Goal: Task Accomplishment & Management: Use online tool/utility

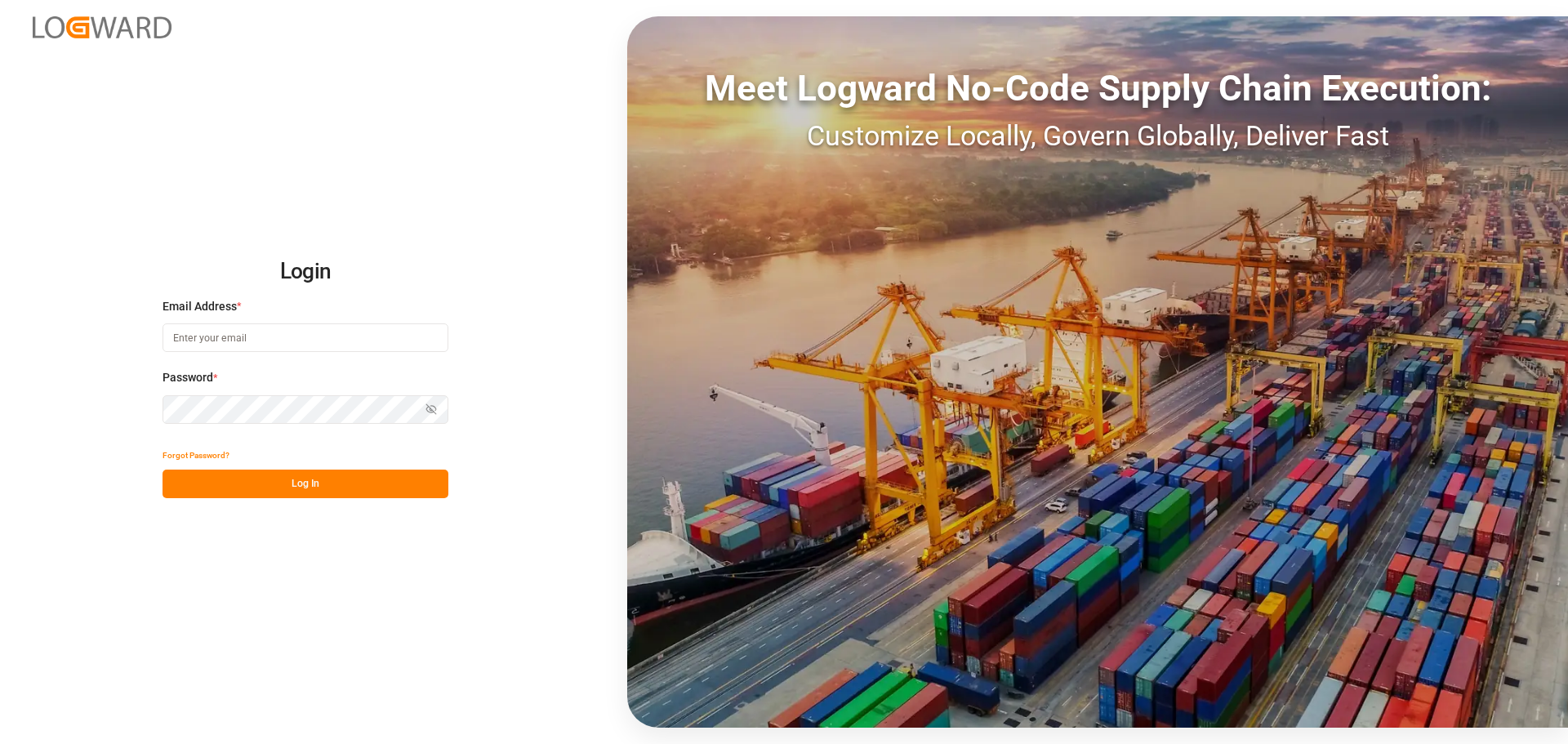
type input "[PERSON_NAME][EMAIL_ADDRESS][PERSON_NAME][DOMAIN_NAME]"
click at [393, 478] on button "Log In" at bounding box center [305, 484] width 286 height 29
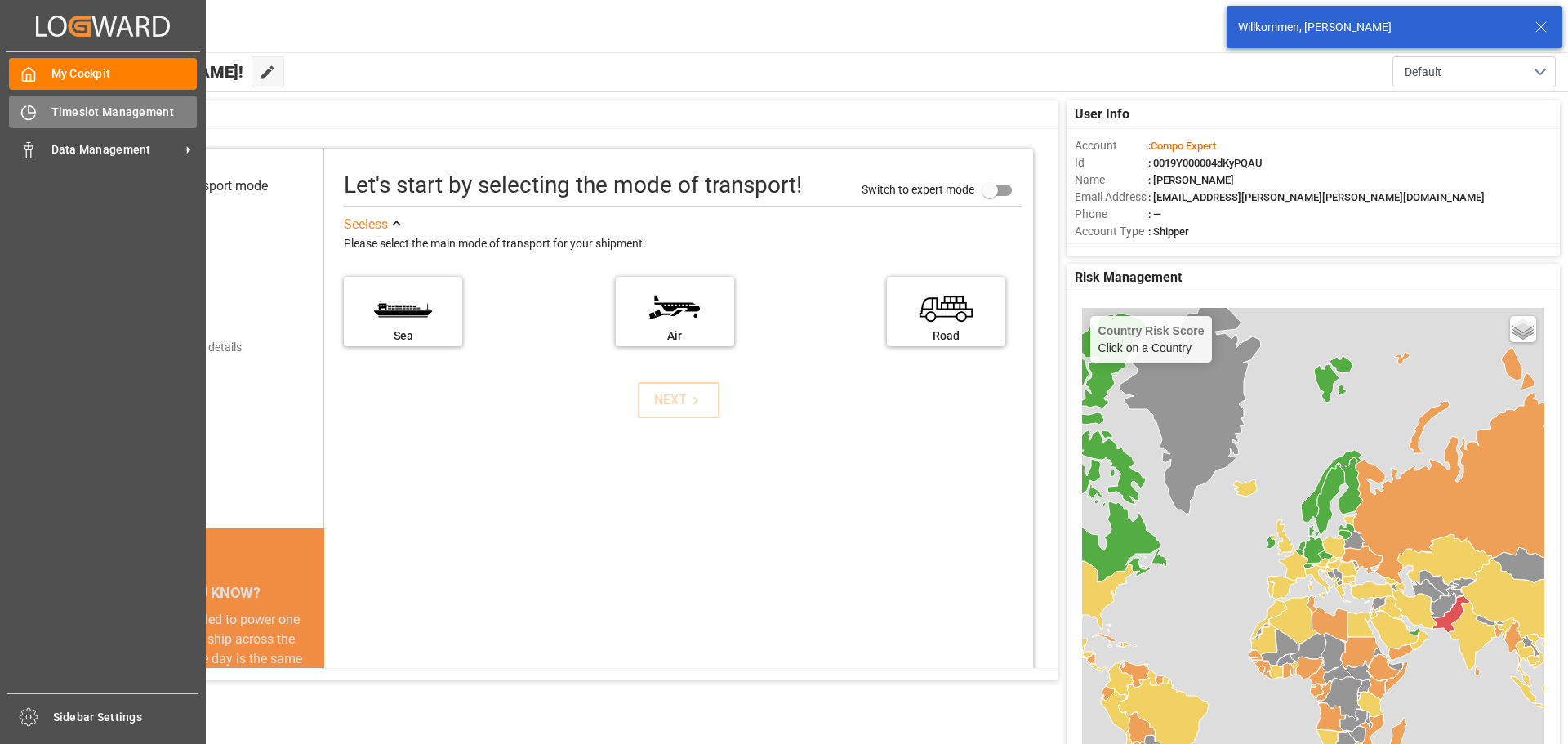
click at [59, 125] on div "Timeslot Management Timeslot Management" at bounding box center [102, 111] width 188 height 32
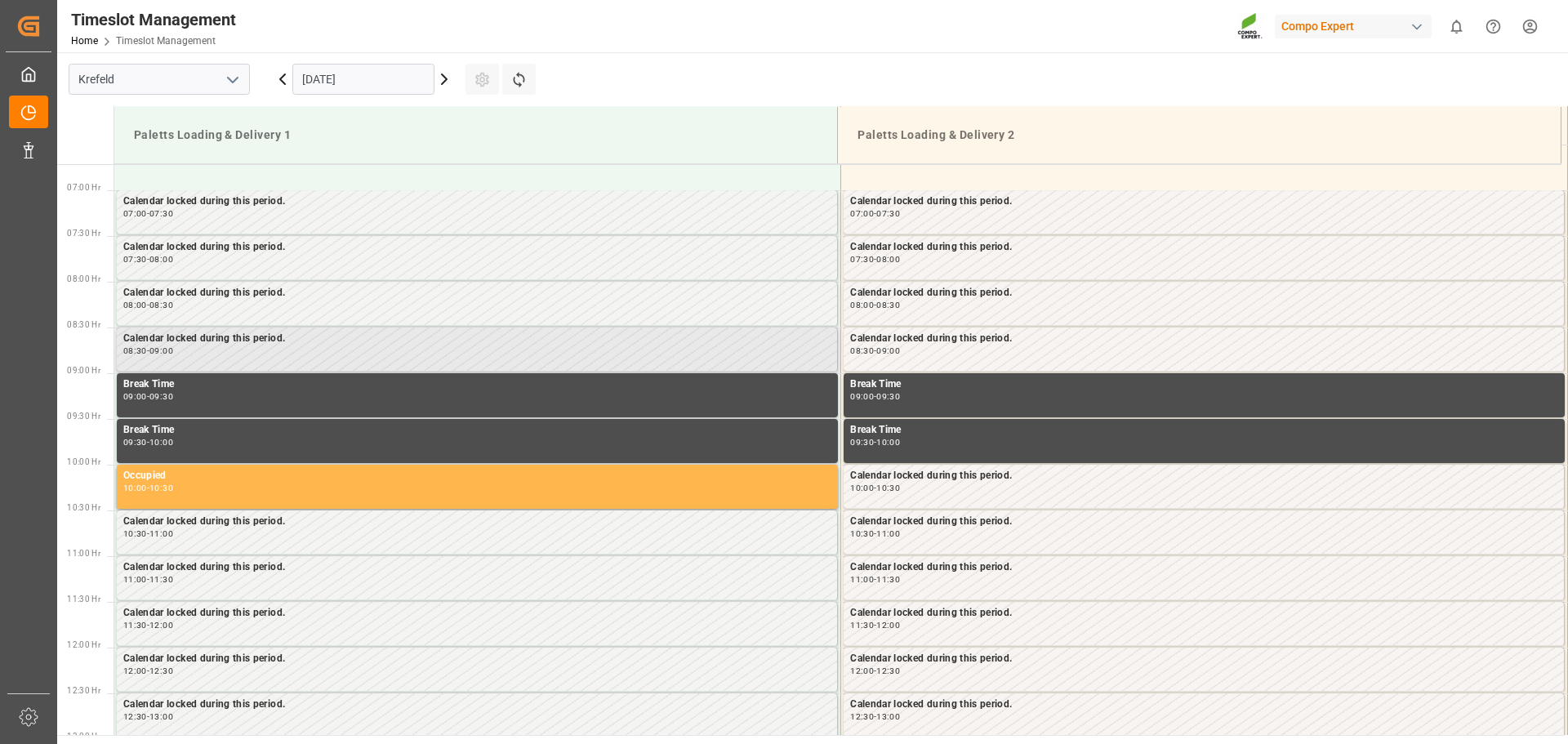
scroll to position [629, 0]
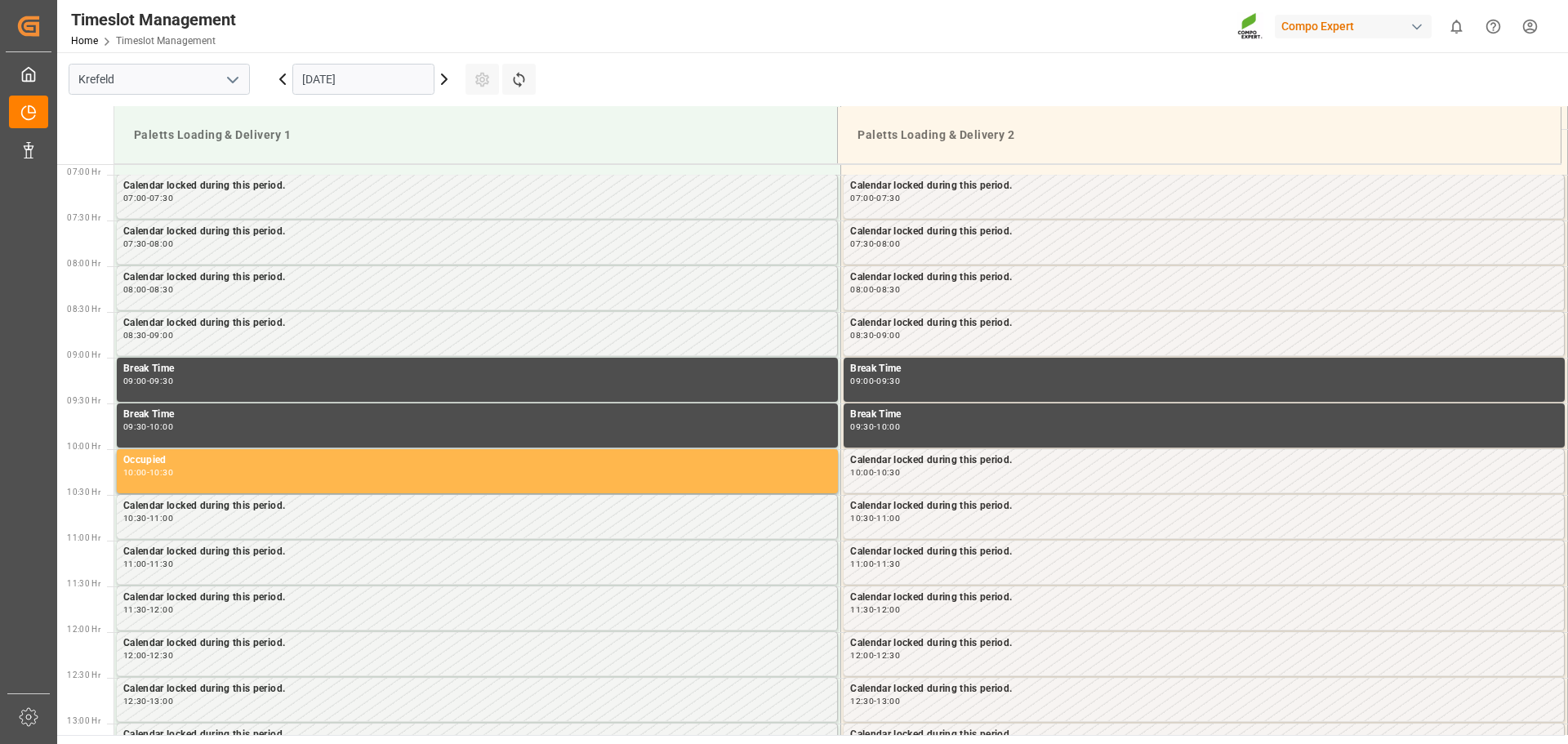
click at [444, 83] on icon at bounding box center [444, 79] width 5 height 10
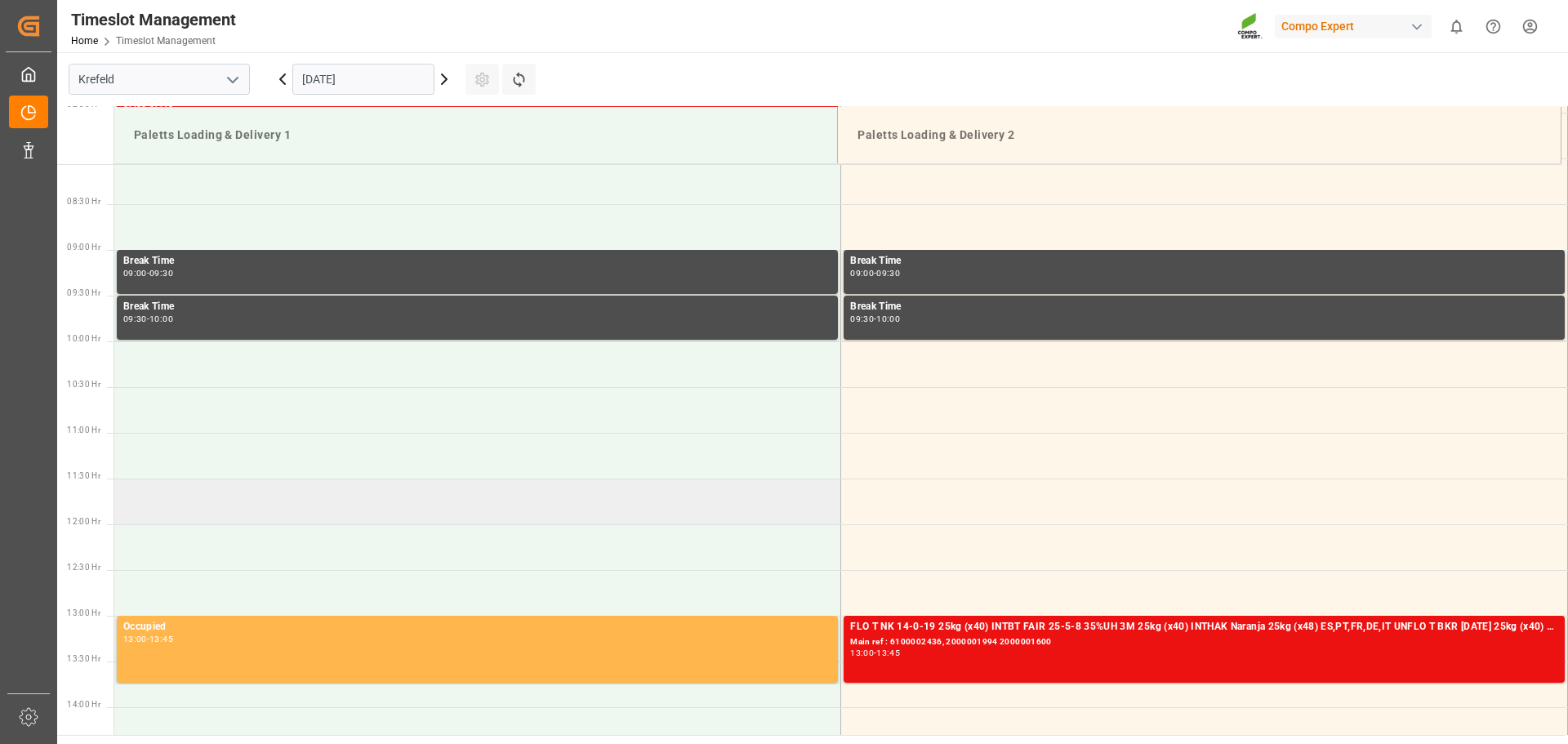
scroll to position [712, 0]
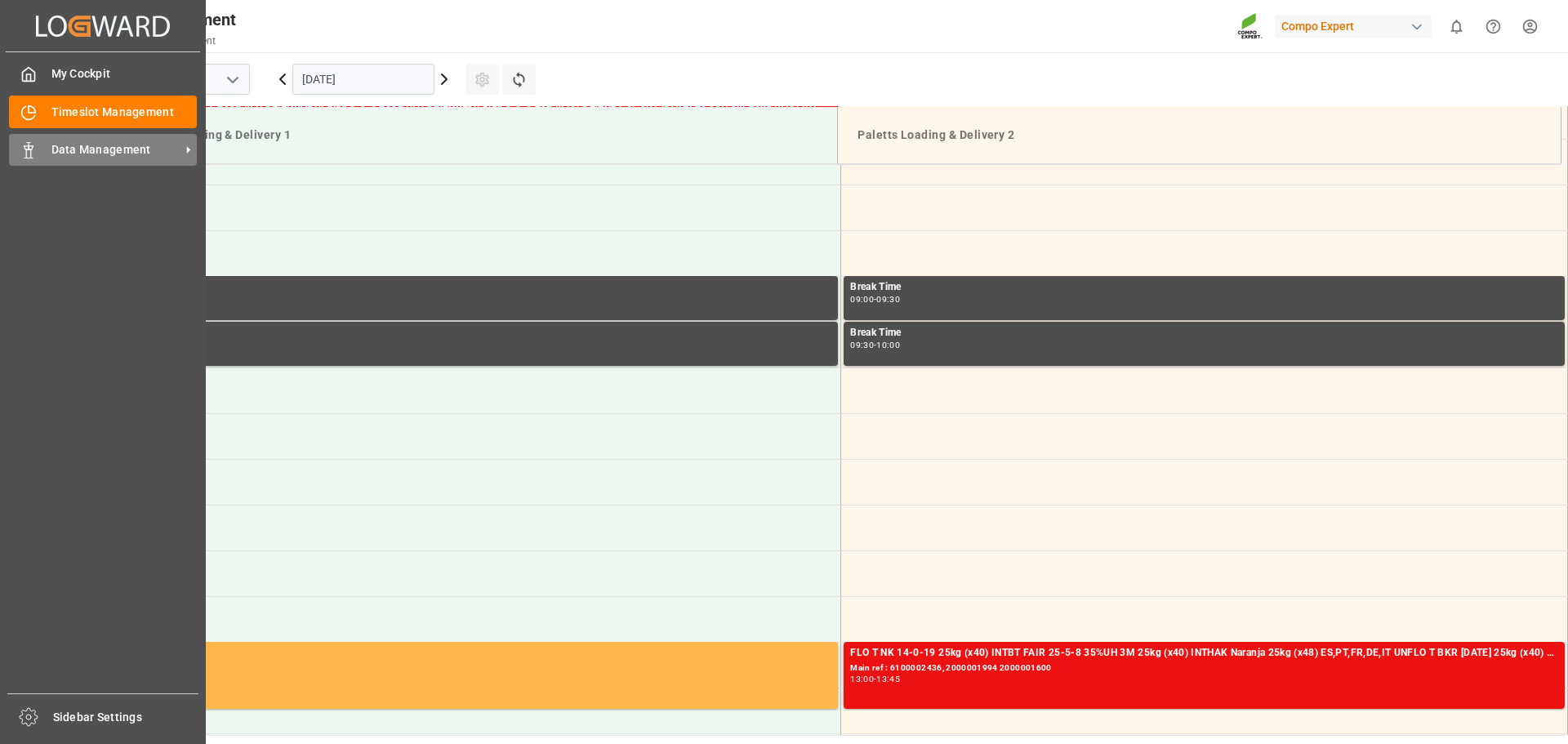
click at [57, 155] on span "Data Management" at bounding box center [116, 150] width 129 height 18
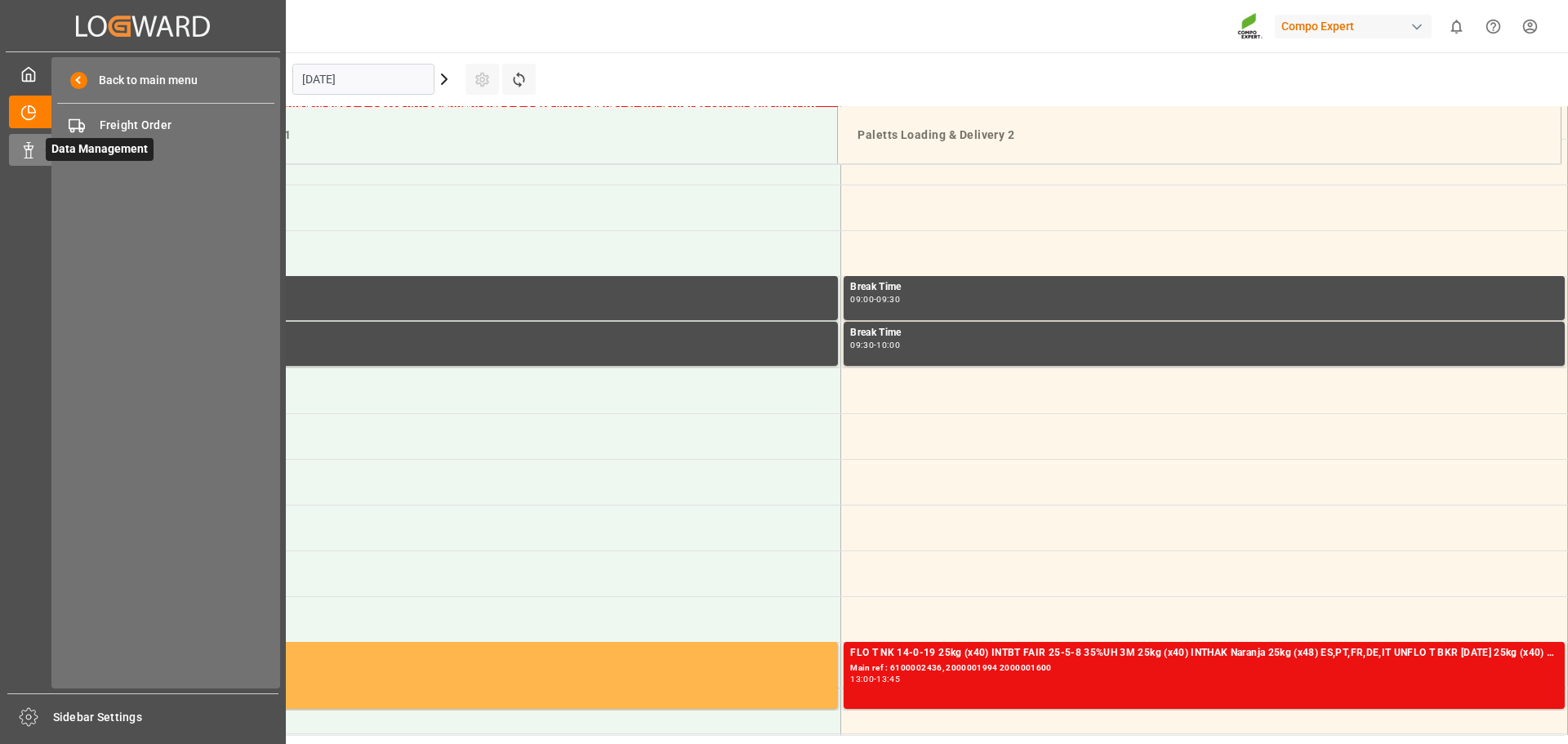
click at [124, 145] on span "Data Management" at bounding box center [99, 150] width 108 height 23
click at [135, 118] on span "Freight Order" at bounding box center [187, 125] width 176 height 18
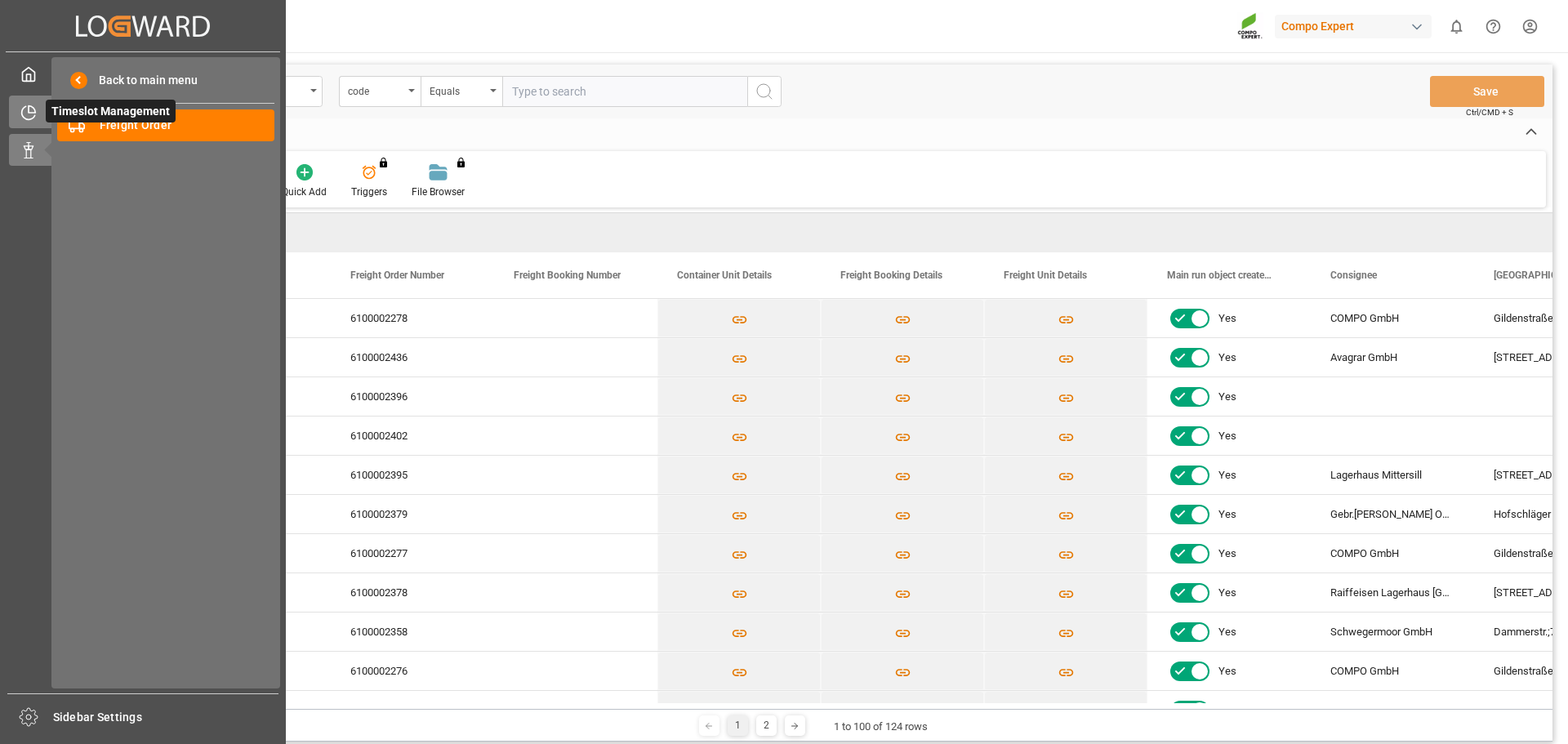
click at [29, 123] on div "Timeslot Management Timeslot Management" at bounding box center [143, 111] width 268 height 32
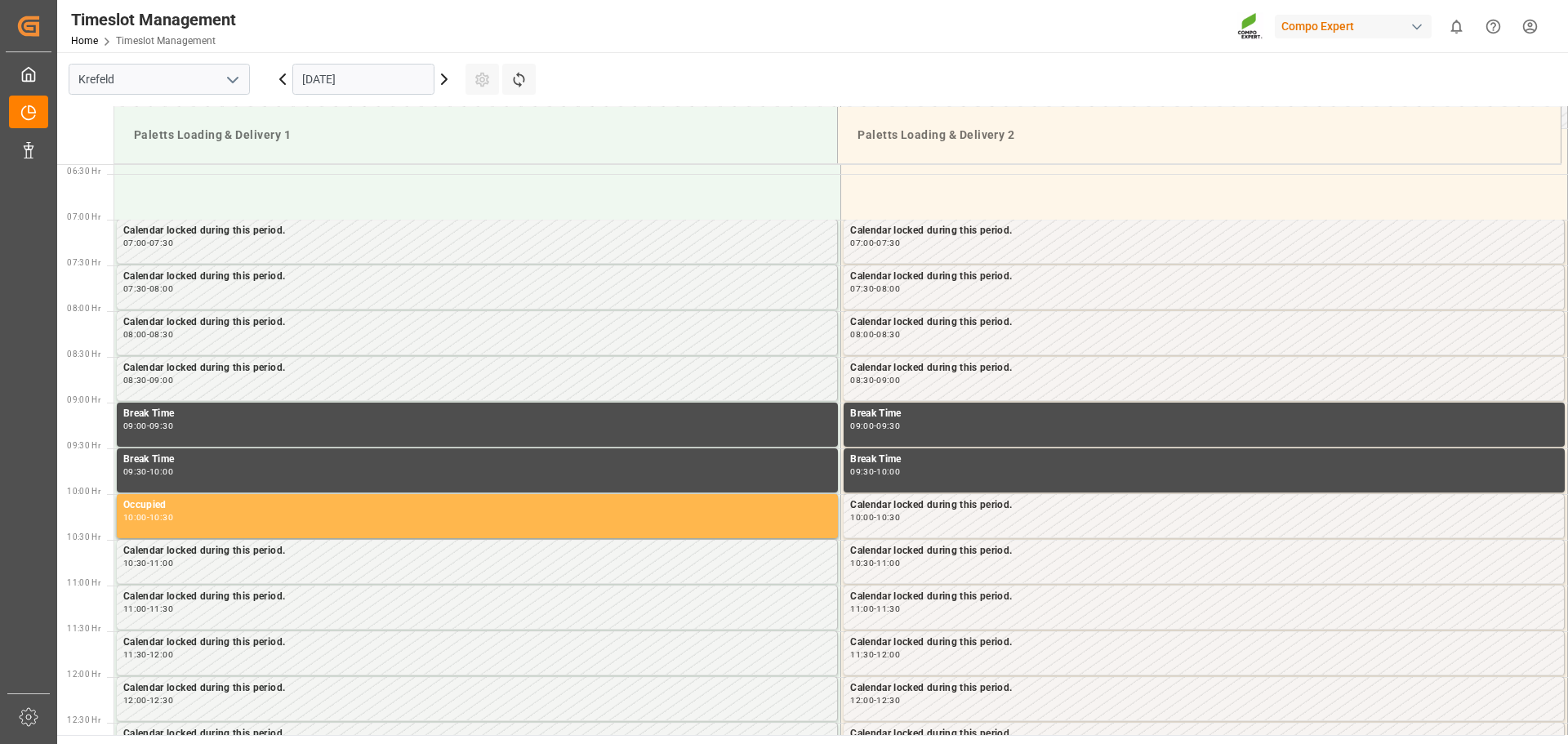
scroll to position [629, 0]
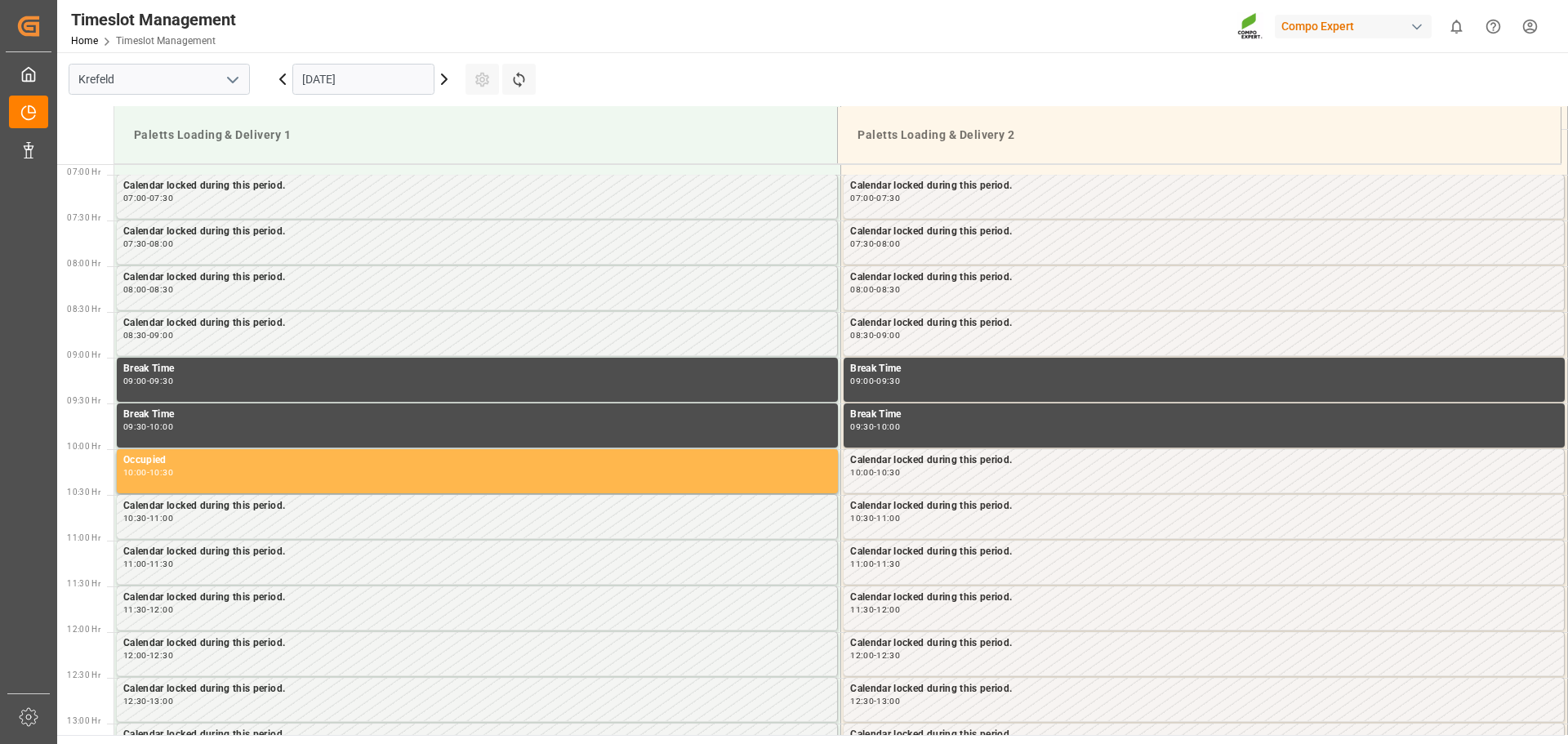
click at [444, 85] on icon at bounding box center [444, 79] width 19 height 19
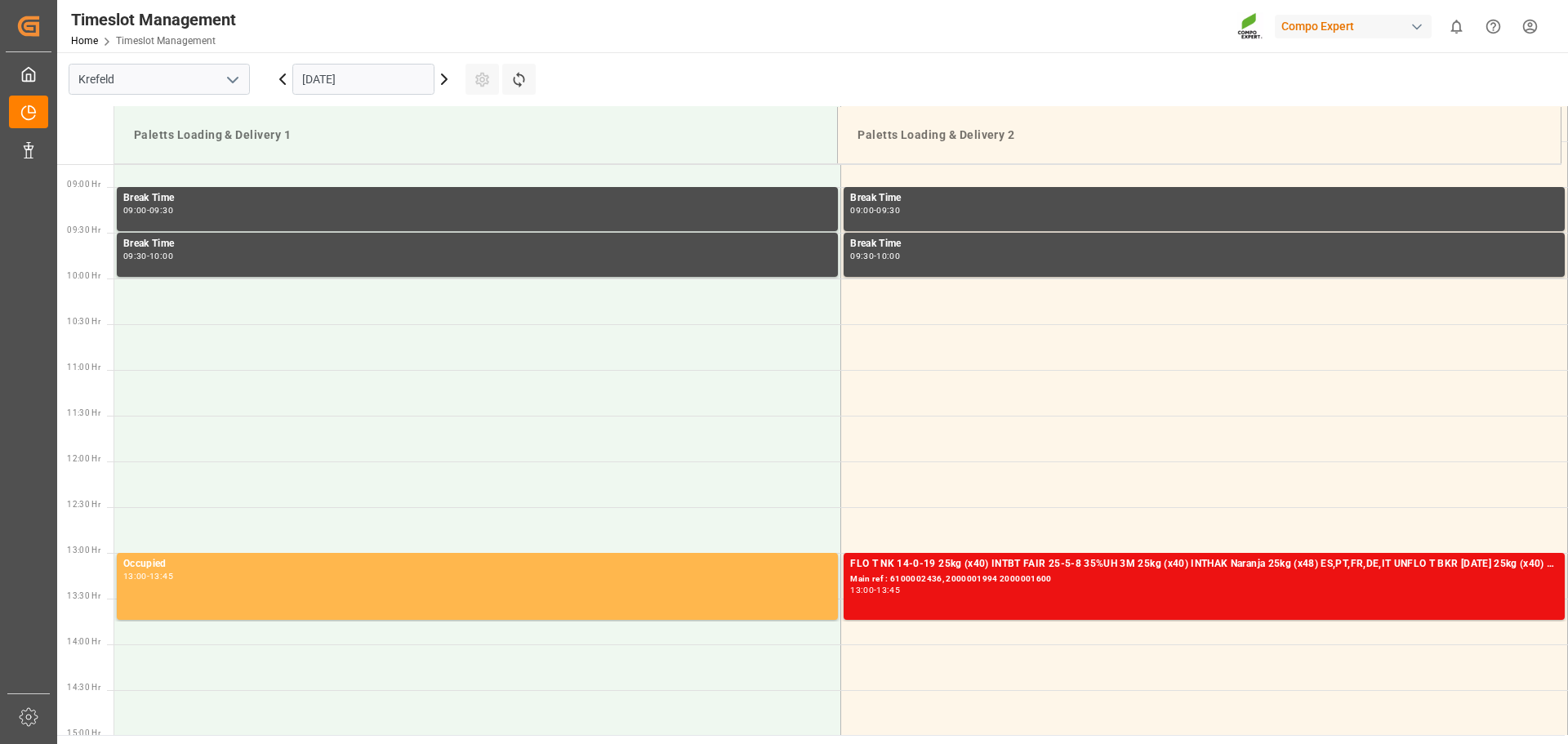
scroll to position [793, 0]
